Goal: Complete application form

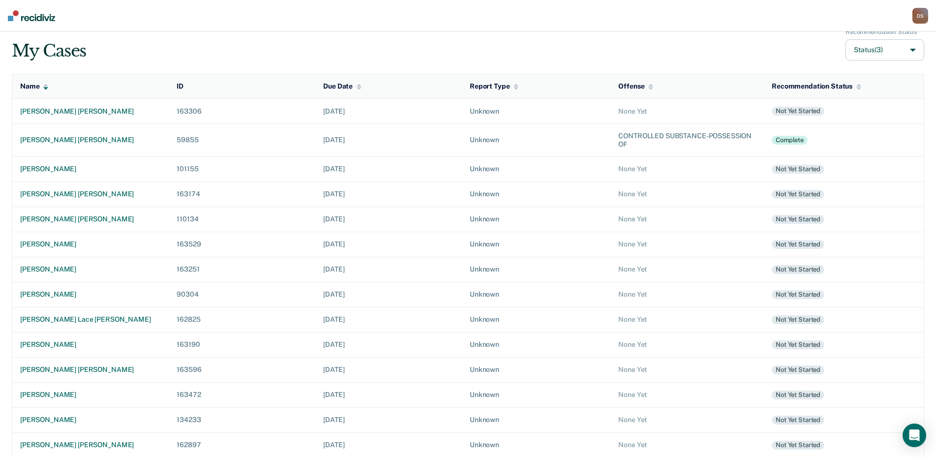
scroll to position [51, 0]
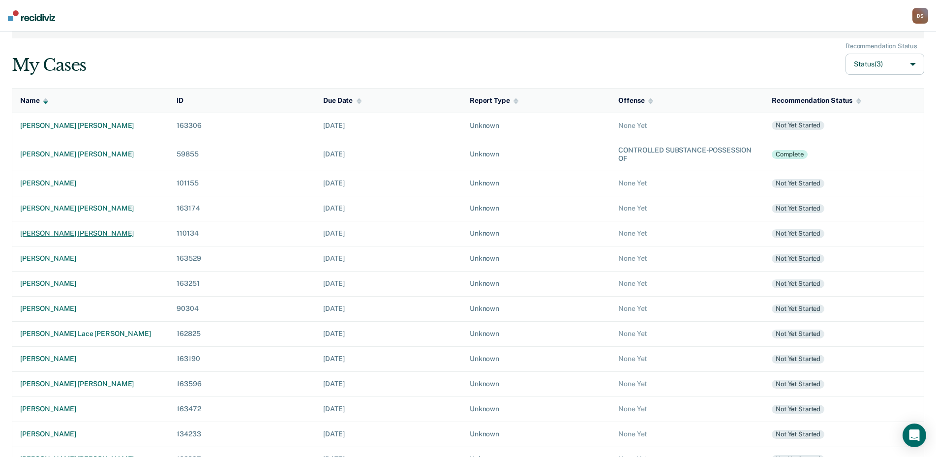
click at [53, 235] on div "[PERSON_NAME] [PERSON_NAME]" at bounding box center [90, 233] width 141 height 8
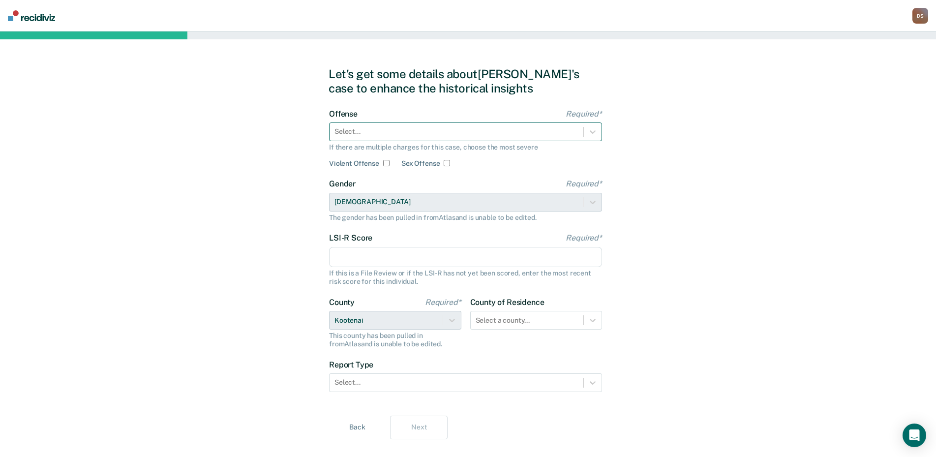
click at [378, 131] on div at bounding box center [457, 131] width 244 height 10
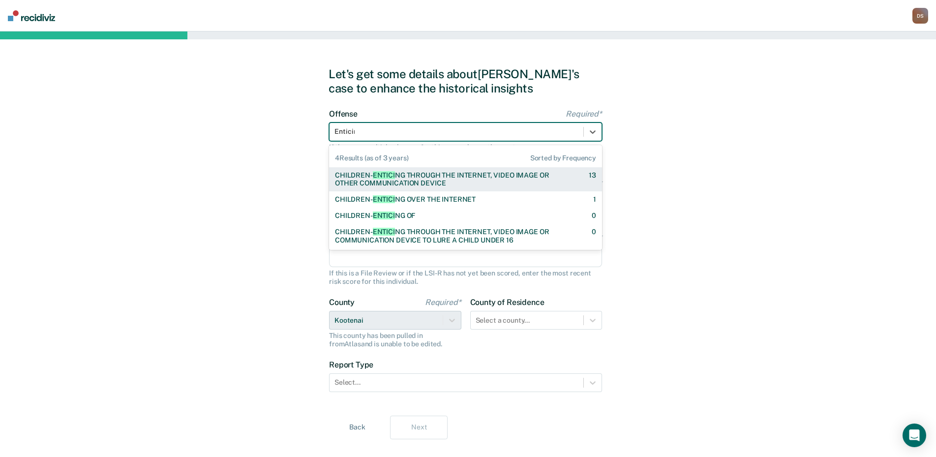
type input "Enticing"
click at [417, 182] on div "CHILDREN- ENTICING THROUGH THE INTERNET, VIDEO IMAGE OR OTHER COMMUNICATION DEV…" at bounding box center [453, 179] width 237 height 17
checkbox input "true"
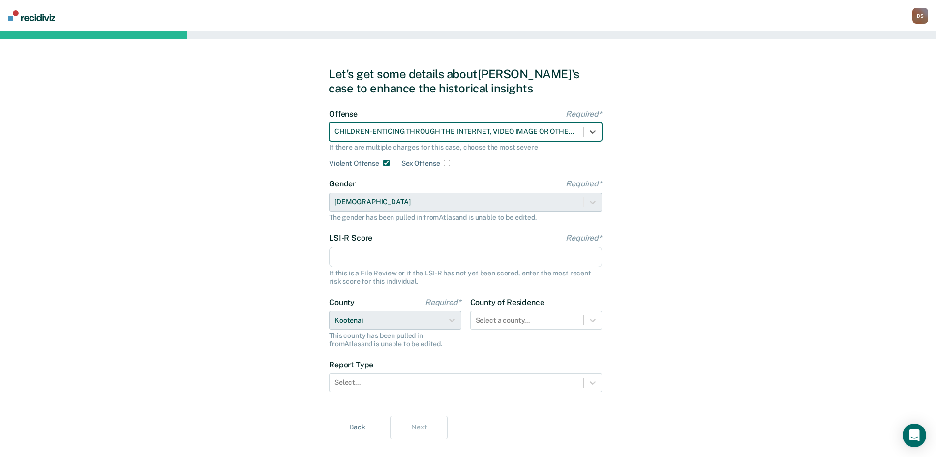
click at [342, 258] on input "LSI-R Score Required*" at bounding box center [465, 257] width 273 height 21
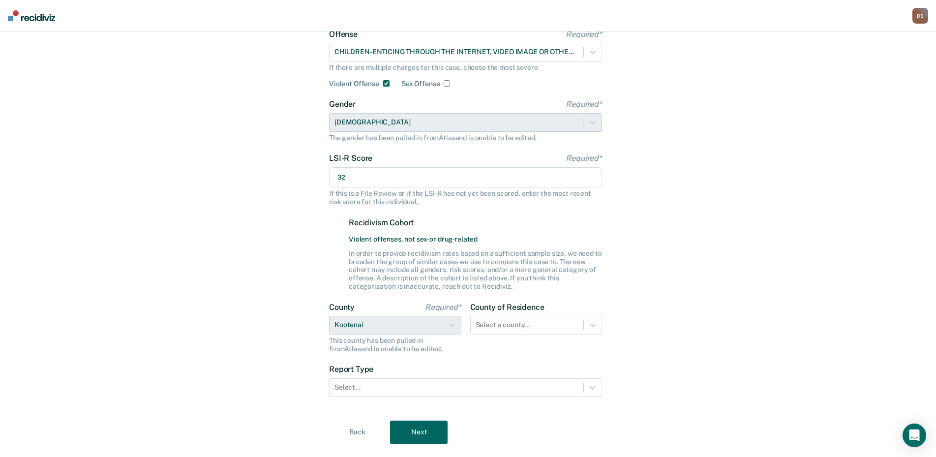
scroll to position [98, 0]
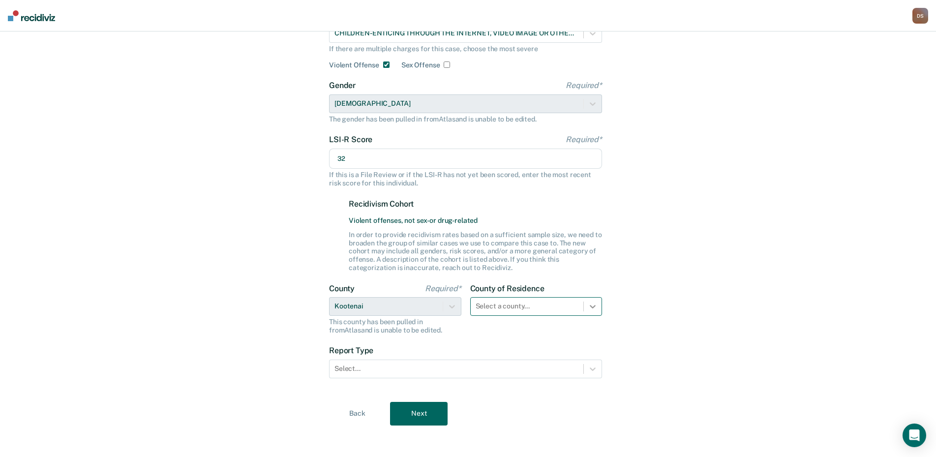
type input "32"
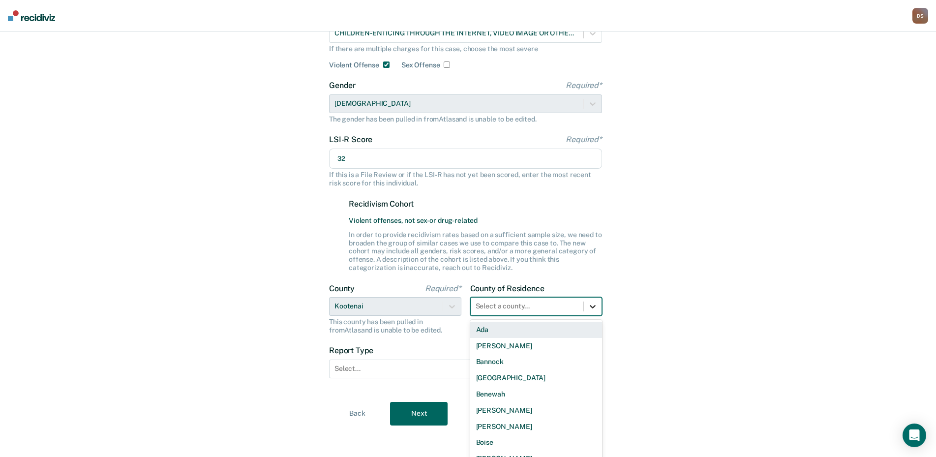
scroll to position [109, 0]
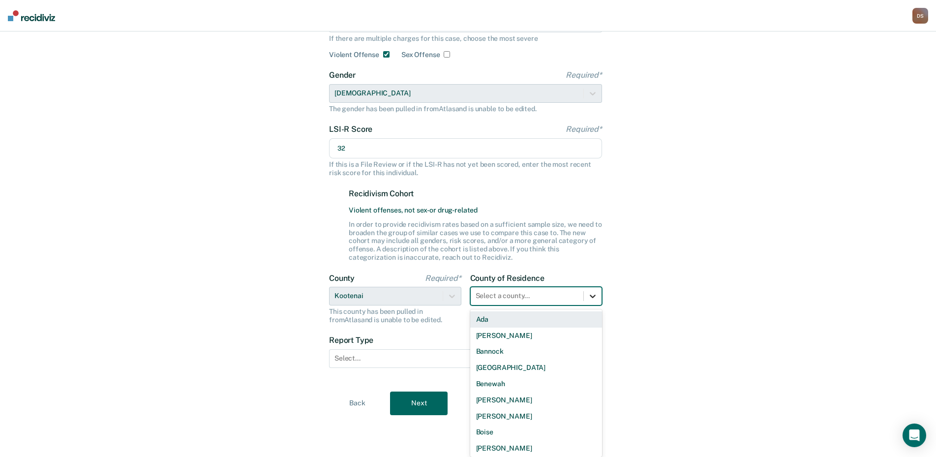
click at [594, 306] on div "County of Residence 44 results available. Use Up and Down to choose options, pr…" at bounding box center [536, 299] width 132 height 51
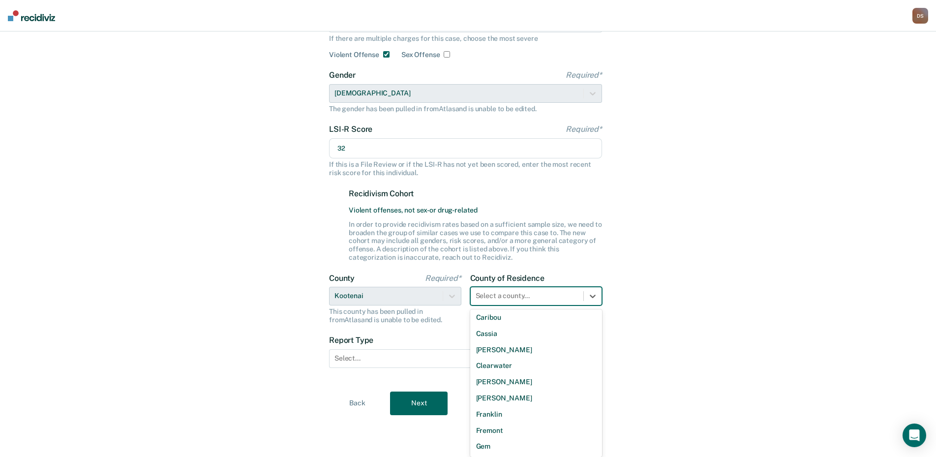
scroll to position [394, 0]
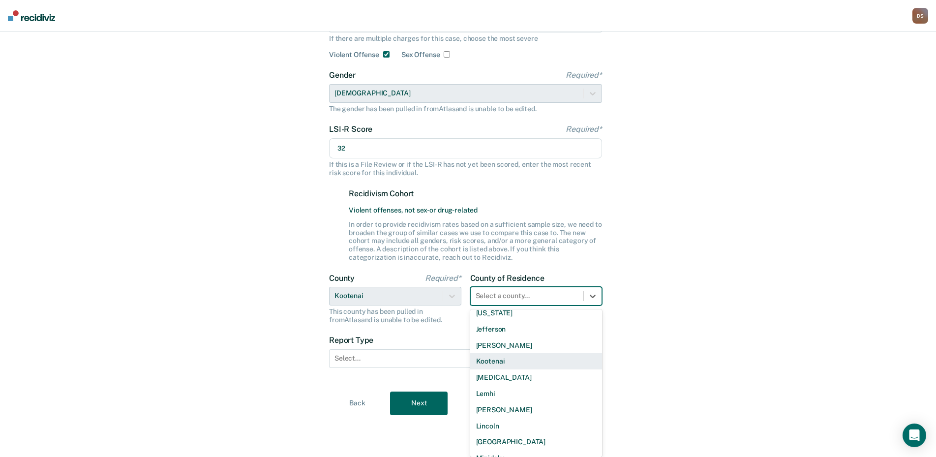
click at [510, 361] on div "Kootenai" at bounding box center [536, 361] width 132 height 16
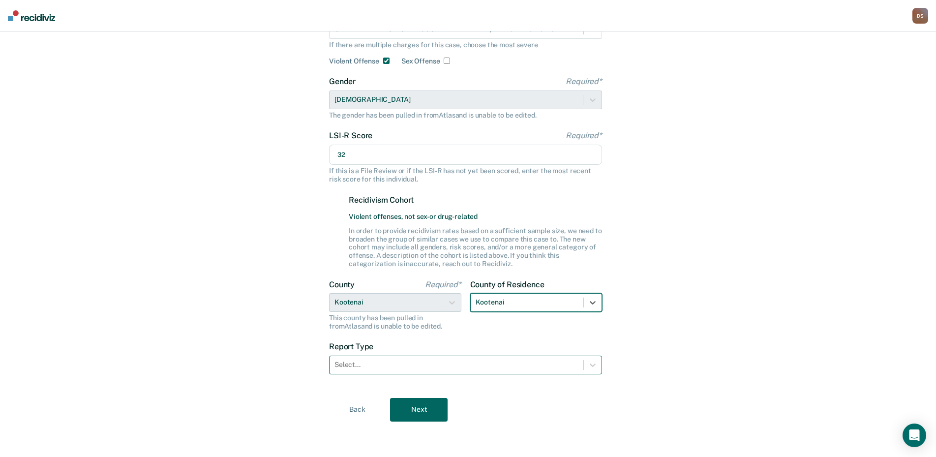
click at [377, 365] on div at bounding box center [457, 365] width 244 height 10
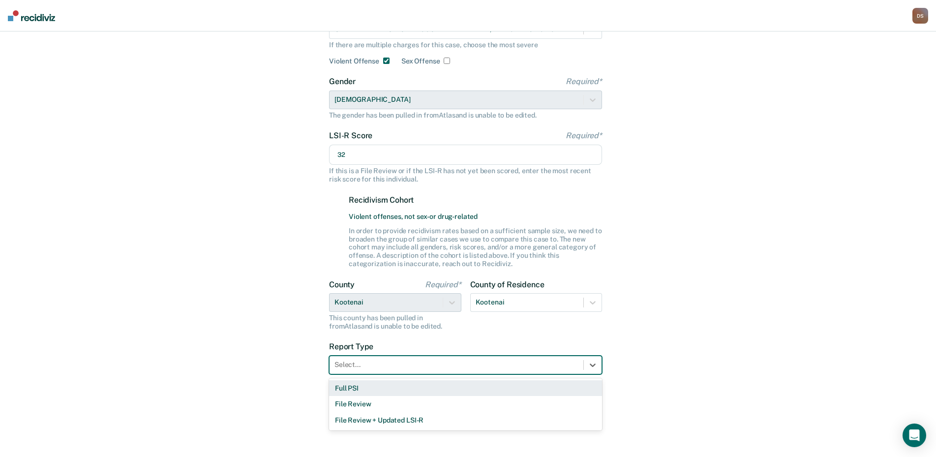
click at [356, 390] on div "Full PSI" at bounding box center [465, 388] width 273 height 16
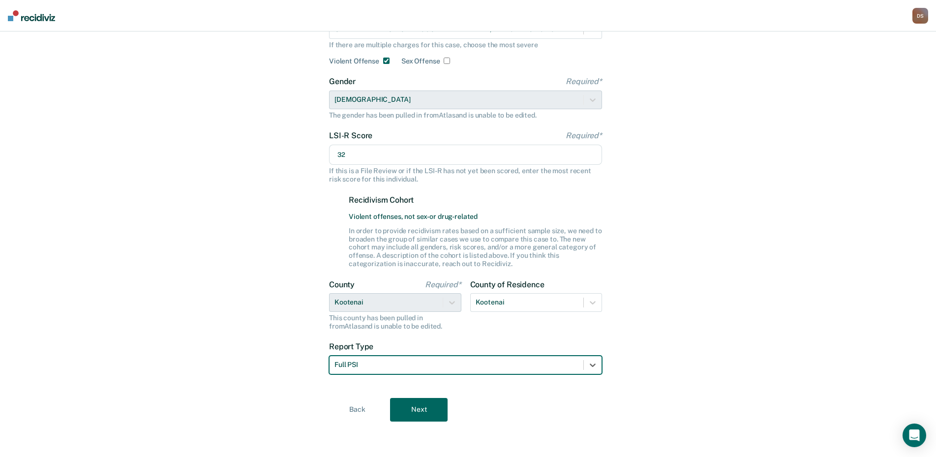
click at [414, 409] on button "Next" at bounding box center [419, 410] width 58 height 24
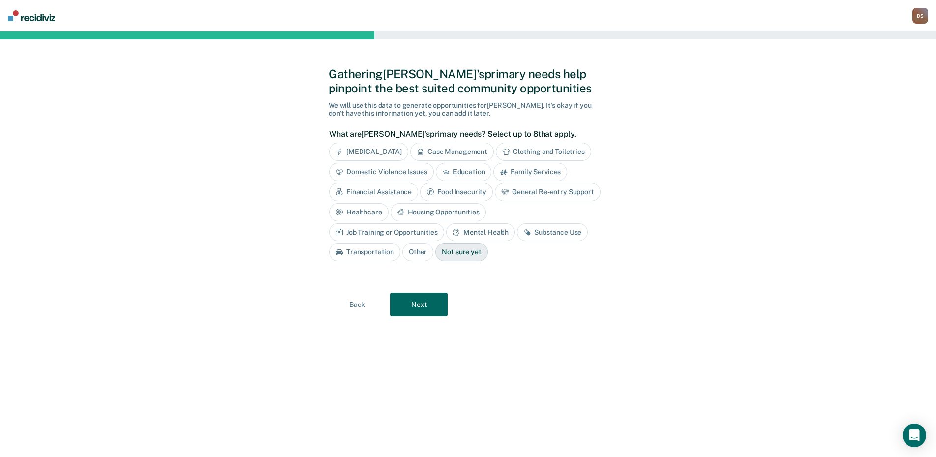
scroll to position [0, 0]
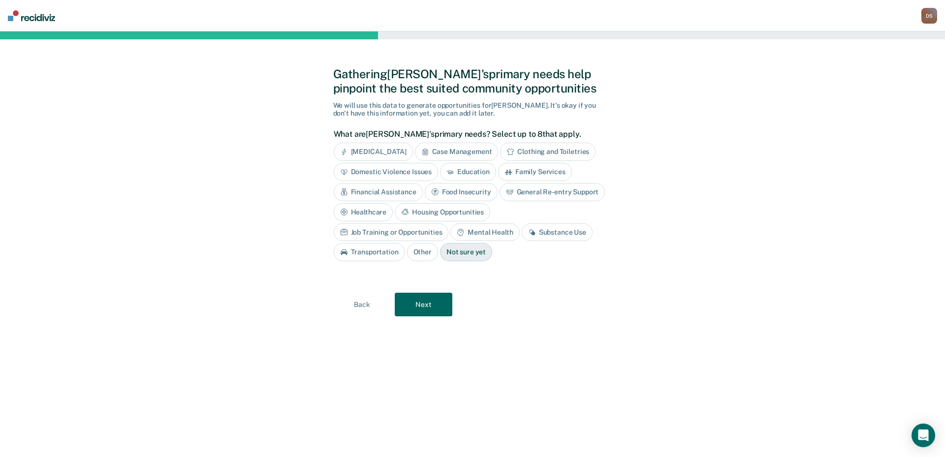
click at [450, 233] on div "Mental Health" at bounding box center [484, 232] width 69 height 18
click at [463, 171] on div "Education" at bounding box center [468, 172] width 56 height 18
click at [449, 223] on div "Job Training or Opportunities" at bounding box center [391, 232] width 115 height 18
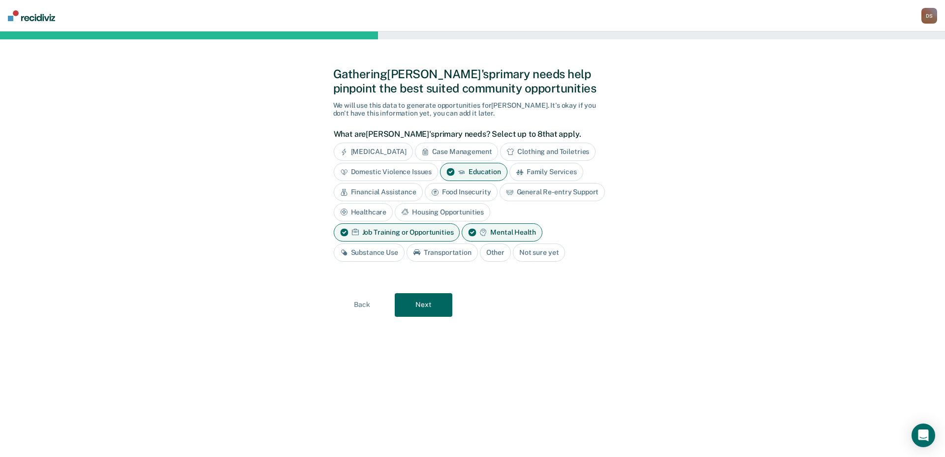
click at [425, 305] on button "Next" at bounding box center [424, 305] width 58 height 24
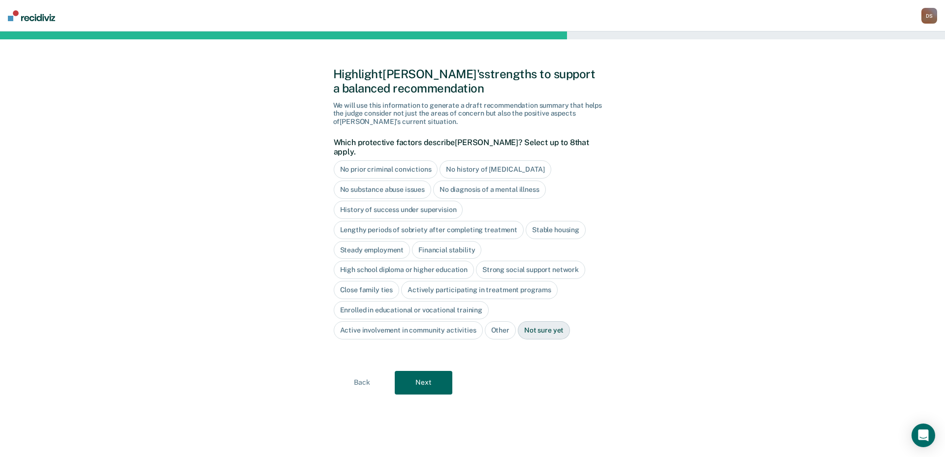
click at [554, 221] on div "Stable housing" at bounding box center [555, 230] width 60 height 18
click at [367, 281] on div "Close family ties" at bounding box center [367, 290] width 66 height 18
click at [432, 375] on button "Next" at bounding box center [424, 383] width 58 height 24
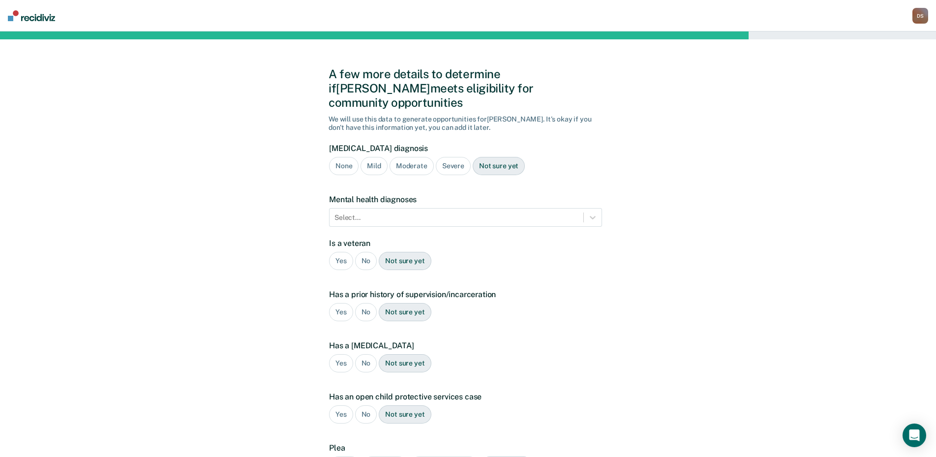
click at [499, 157] on div "Not sure yet" at bounding box center [499, 166] width 52 height 18
click at [339, 157] on div "None" at bounding box center [344, 166] width 30 height 18
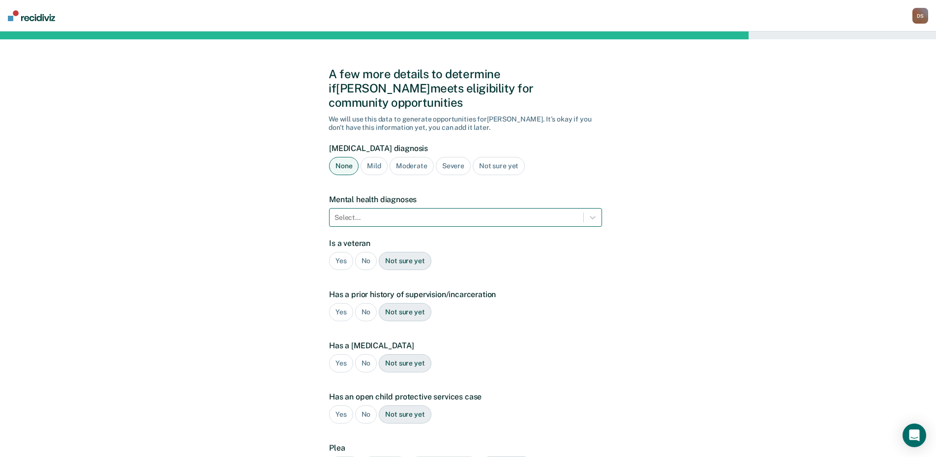
click at [353, 213] on div at bounding box center [457, 218] width 244 height 10
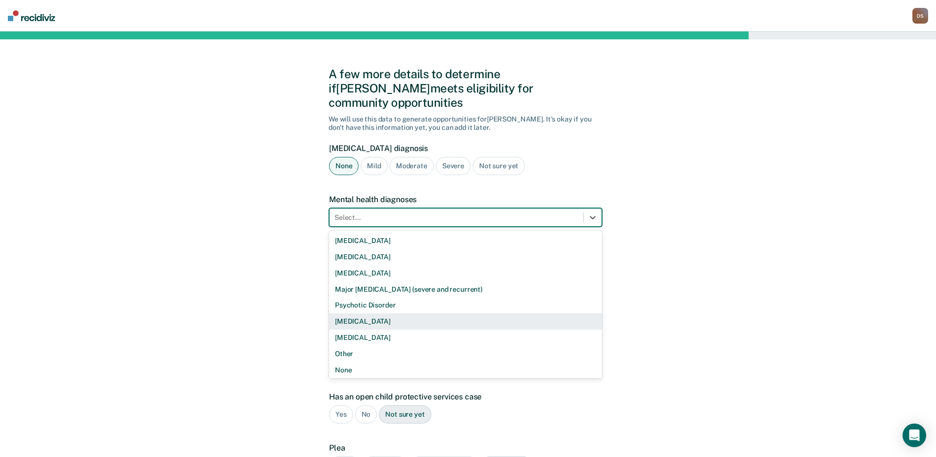
click at [403, 313] on div "[MEDICAL_DATA]" at bounding box center [465, 321] width 273 height 16
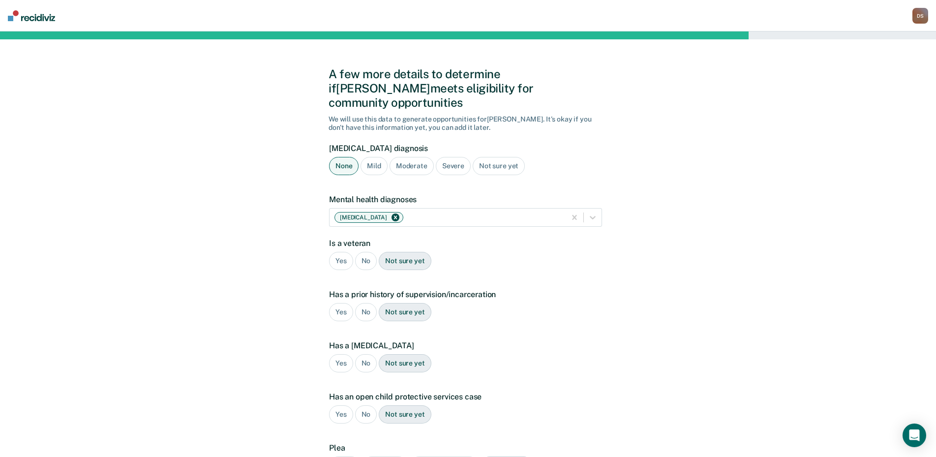
click at [367, 252] on div "No" at bounding box center [366, 261] width 22 height 18
click at [338, 303] on div "Yes" at bounding box center [341, 312] width 24 height 18
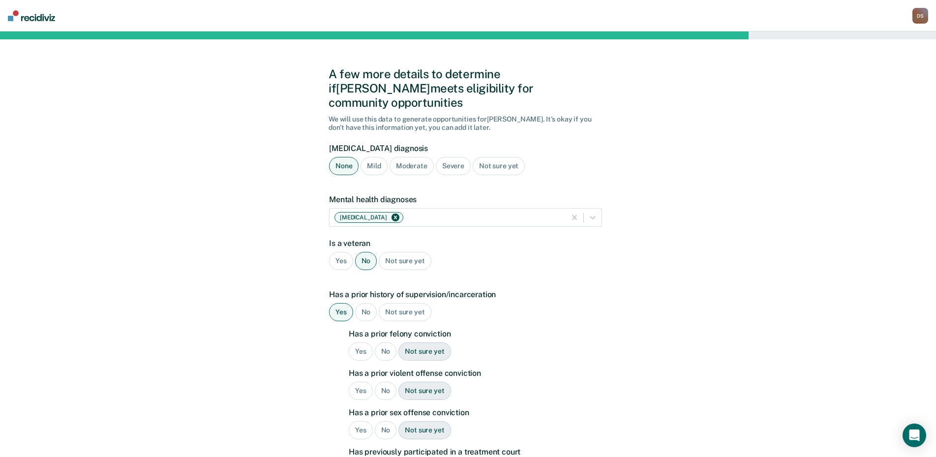
click at [365, 342] on div "Yes" at bounding box center [361, 351] width 24 height 18
click at [357, 382] on div "Yes" at bounding box center [361, 391] width 24 height 18
click at [357, 421] on div "Yes" at bounding box center [361, 430] width 24 height 18
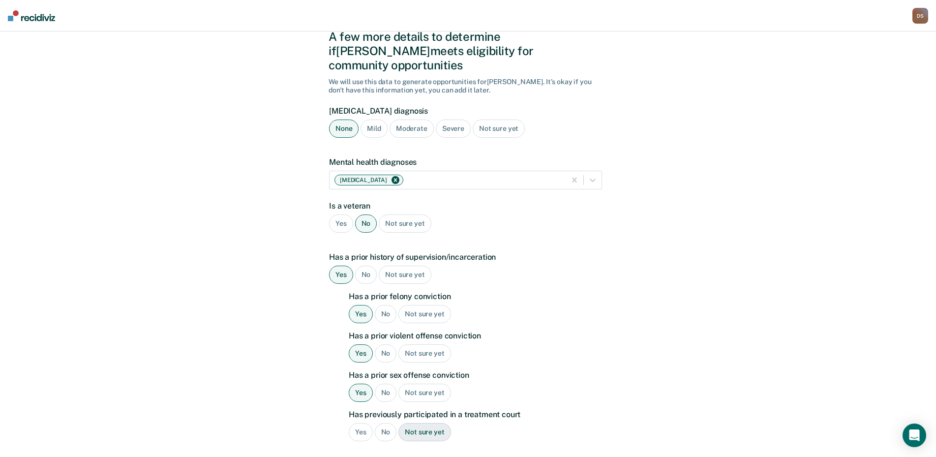
scroll to position [148, 0]
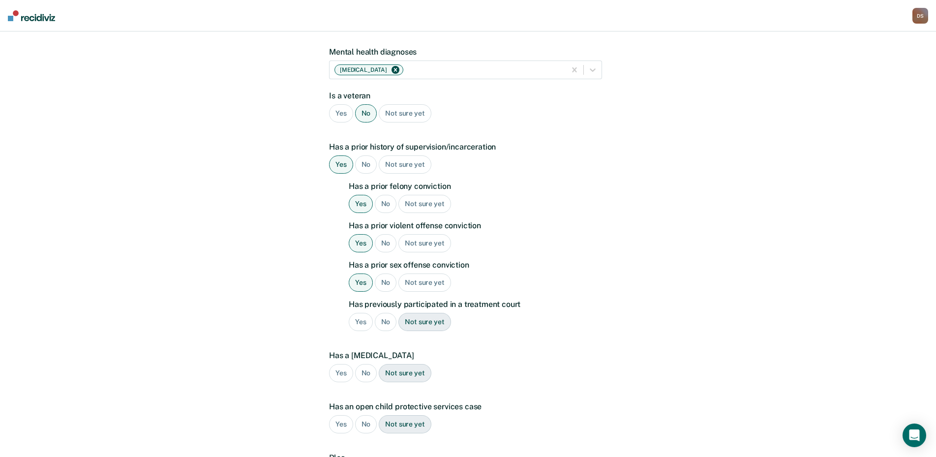
click at [360, 313] on div "Yes" at bounding box center [361, 322] width 24 height 18
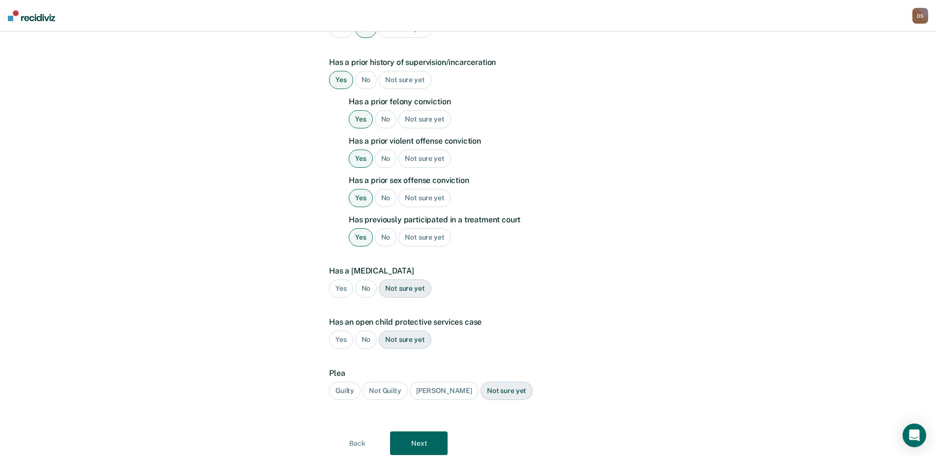
scroll to position [251, 0]
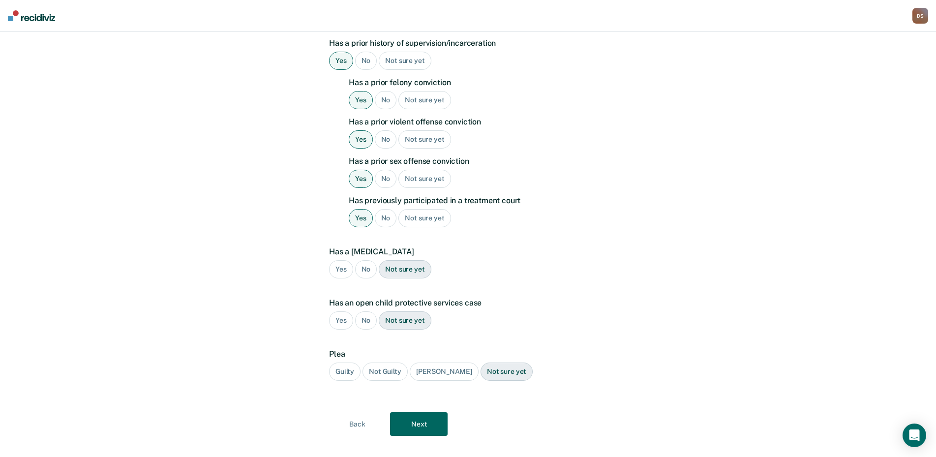
click at [366, 260] on div "No" at bounding box center [366, 269] width 22 height 18
click at [365, 311] on div "No" at bounding box center [366, 320] width 22 height 18
drag, startPoint x: 339, startPoint y: 361, endPoint x: 348, endPoint y: 364, distance: 9.5
click at [342, 363] on div "Guilty" at bounding box center [344, 372] width 31 height 18
click at [427, 412] on button "Next" at bounding box center [419, 424] width 58 height 24
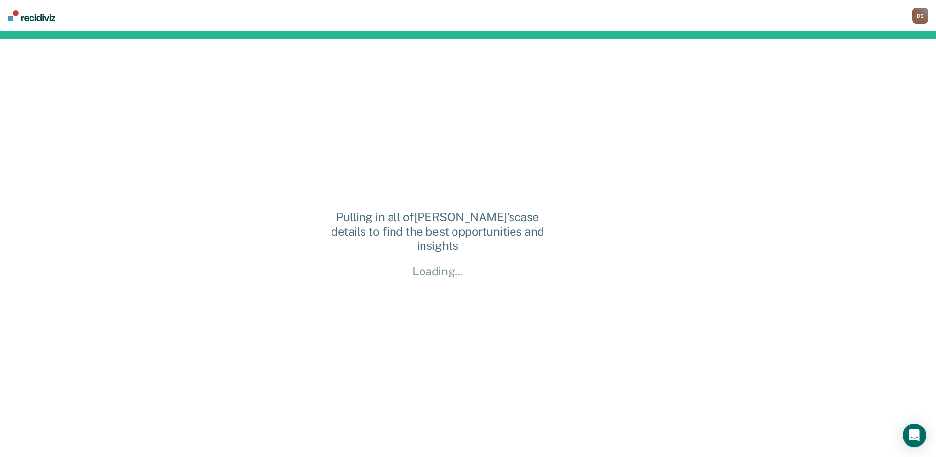
scroll to position [0, 0]
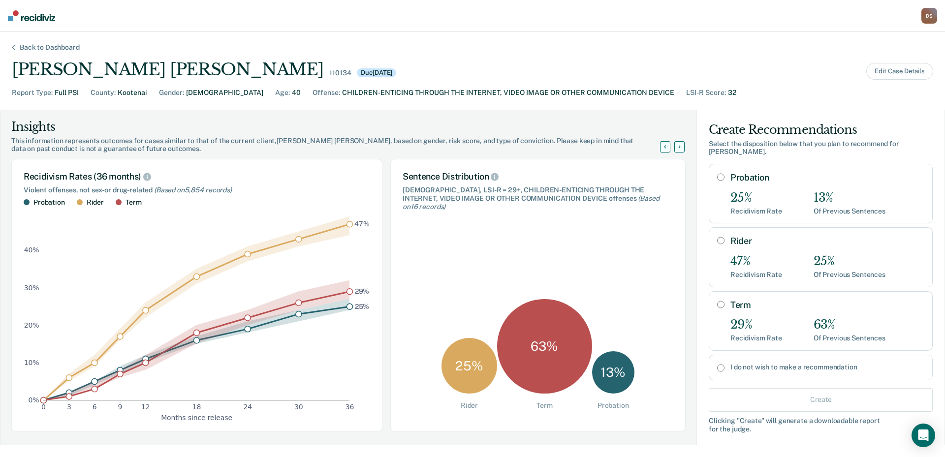
click at [717, 305] on input "Term" at bounding box center [720, 305] width 7 height 8
radio input "true"
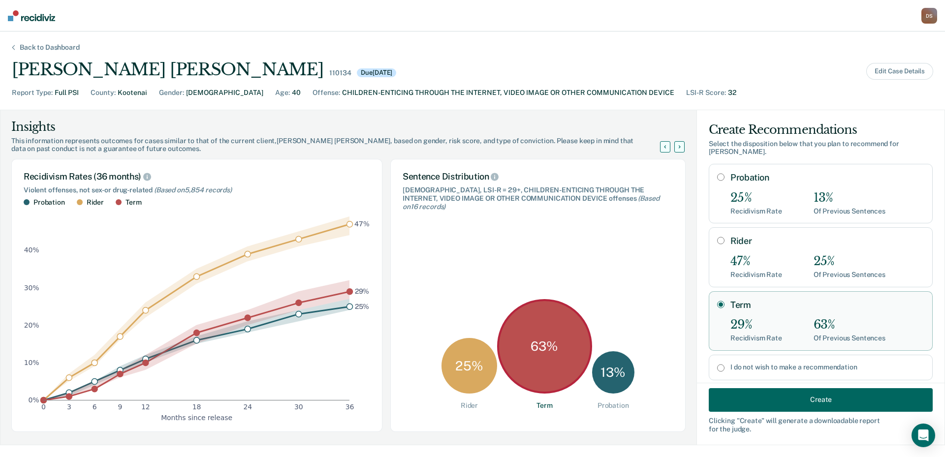
click at [773, 399] on button "Create" at bounding box center [820, 400] width 224 height 24
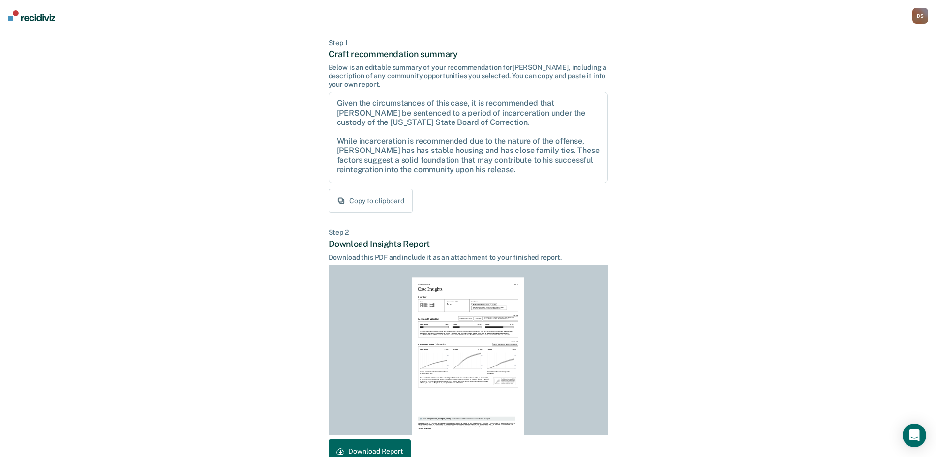
scroll to position [104, 0]
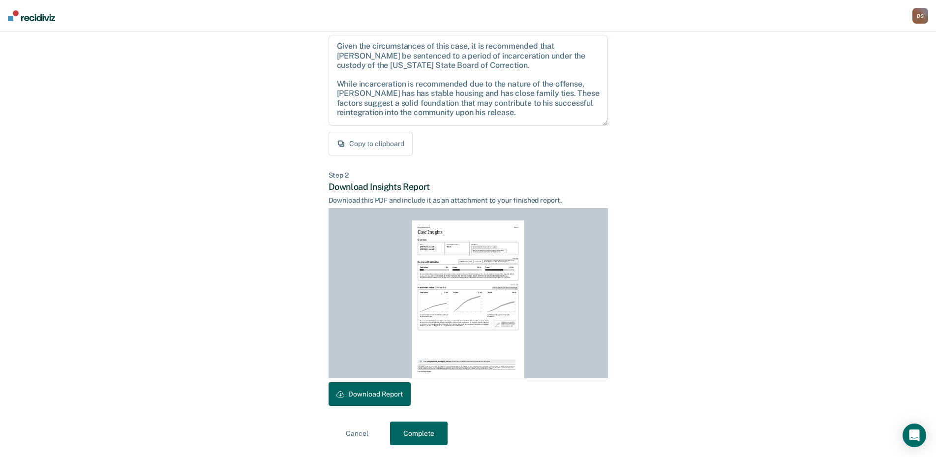
click at [365, 396] on button "Download Report" at bounding box center [370, 394] width 82 height 24
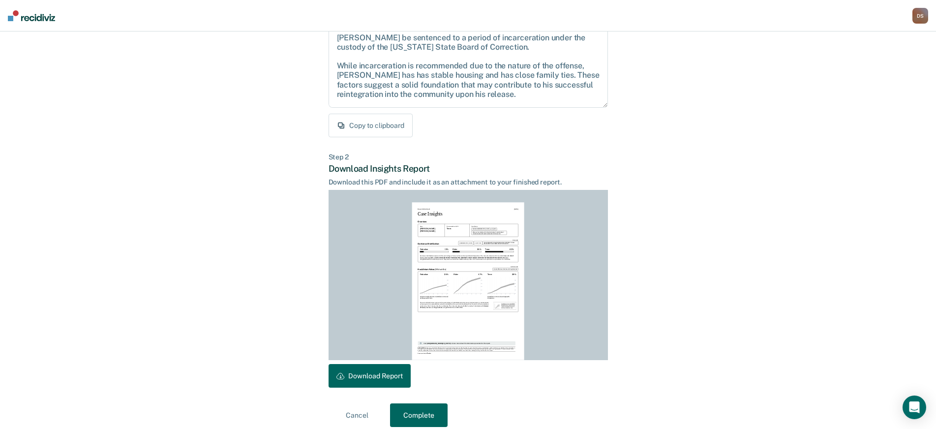
scroll to position [132, 0]
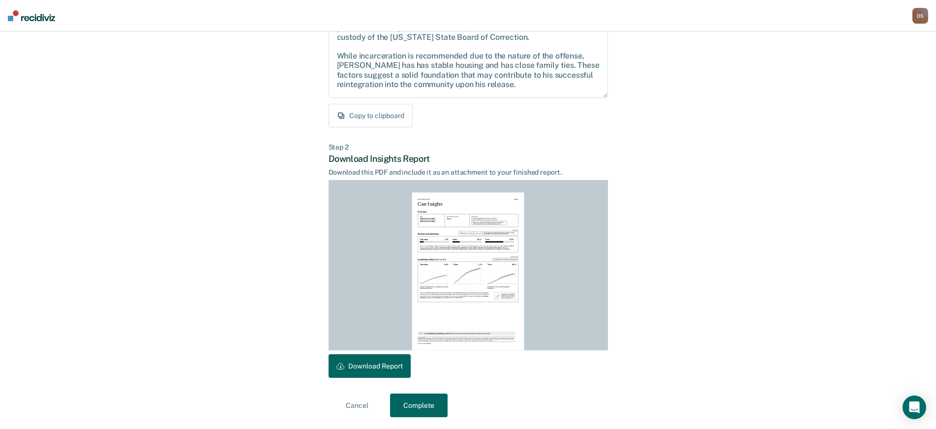
click at [417, 407] on button "Complete" at bounding box center [419, 406] width 58 height 24
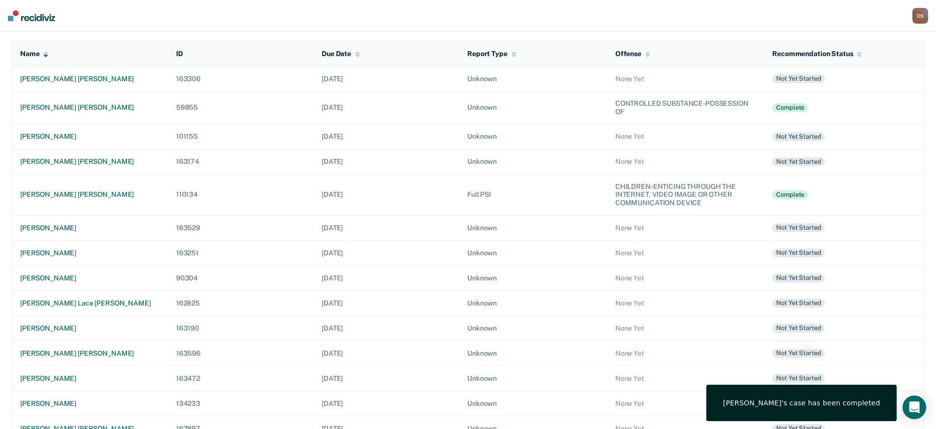
scroll to position [94, 0]
